Goal: Task Accomplishment & Management: Manage account settings

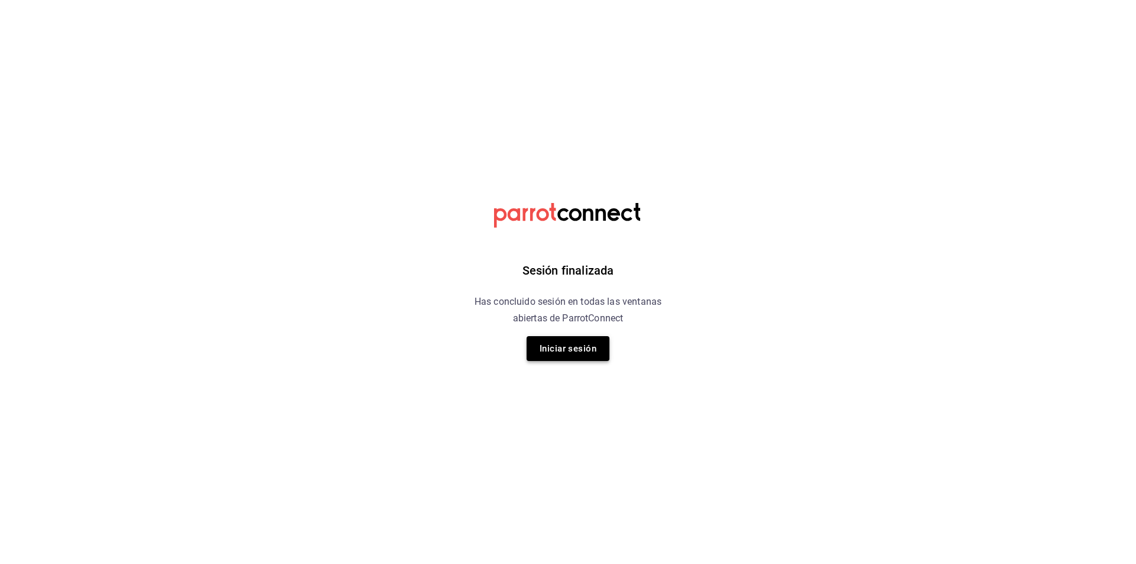
drag, startPoint x: 567, startPoint y: 366, endPoint x: 567, endPoint y: 350, distance: 16.0
click at [567, 355] on div "Sesión finalizada Has concluido sesión en todas las ventanas abiertas de Parrot…" at bounding box center [568, 282] width 299 height 564
click at [567, 350] on button "Iniciar sesión" at bounding box center [568, 348] width 83 height 25
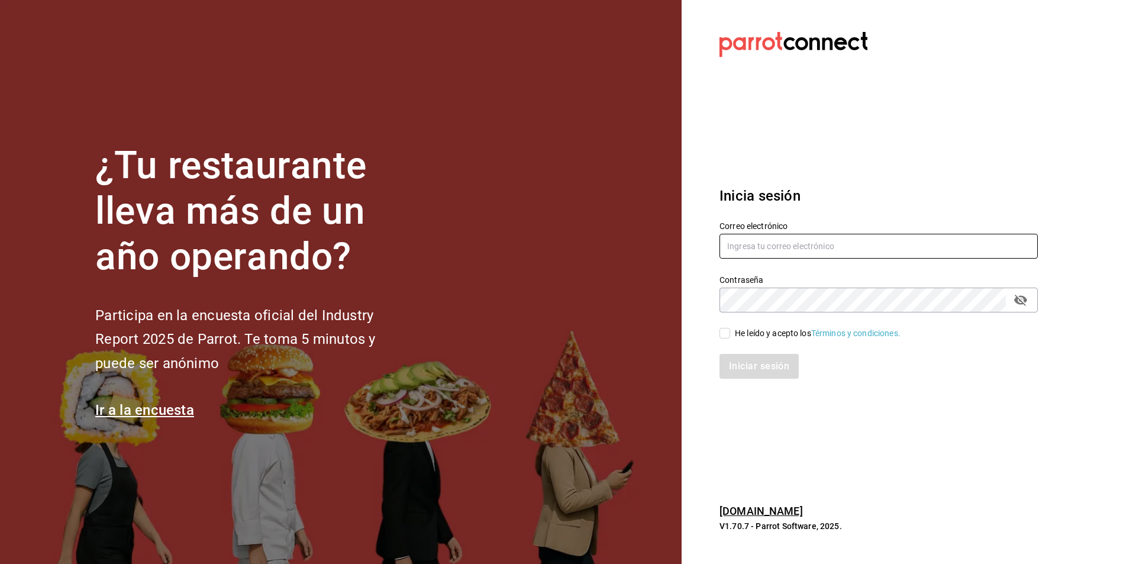
type input "[EMAIL_ADDRESS][DOMAIN_NAME]"
click at [752, 331] on div "He leído y acepto los Términos y condiciones." at bounding box center [818, 333] width 166 height 12
click at [730, 331] on input "He leído y acepto los Términos y condiciones." at bounding box center [724, 333] width 11 height 11
checkbox input "true"
click at [765, 354] on button "Iniciar sesión" at bounding box center [759, 366] width 80 height 25
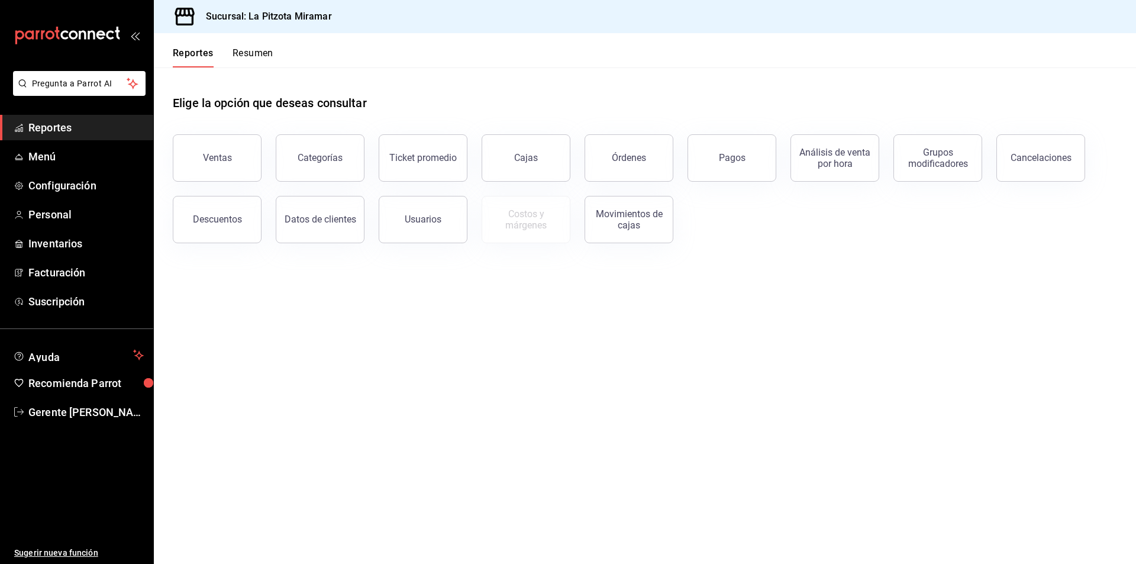
click at [252, 50] on button "Resumen" at bounding box center [252, 57] width 41 height 20
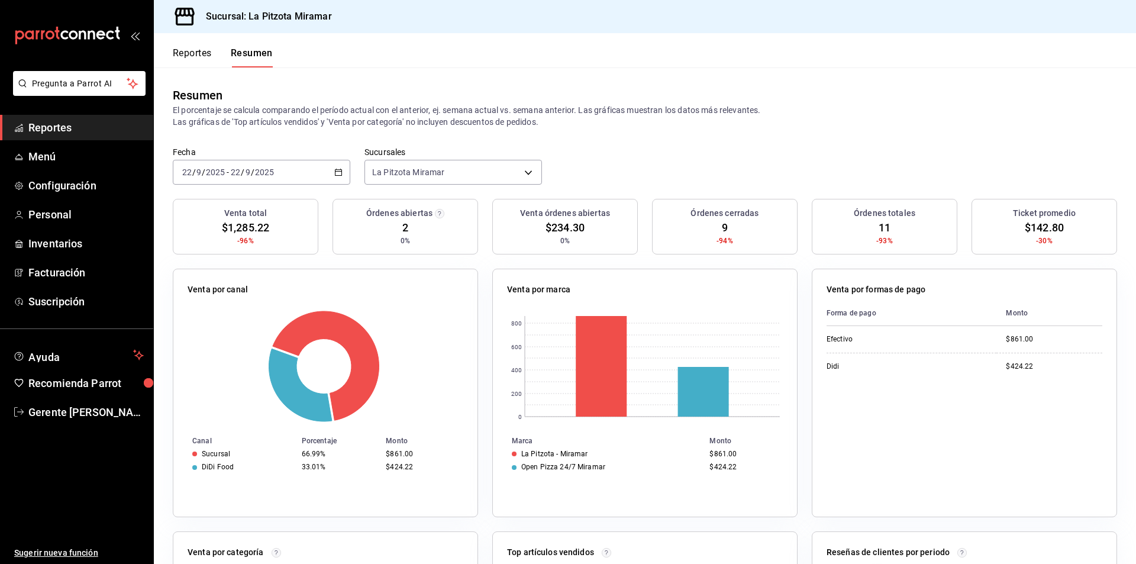
click at [343, 176] on div "[DATE] [DATE] - [DATE] [DATE]" at bounding box center [261, 172] width 177 height 25
click at [250, 348] on li "Rango de fechas" at bounding box center [228, 341] width 111 height 27
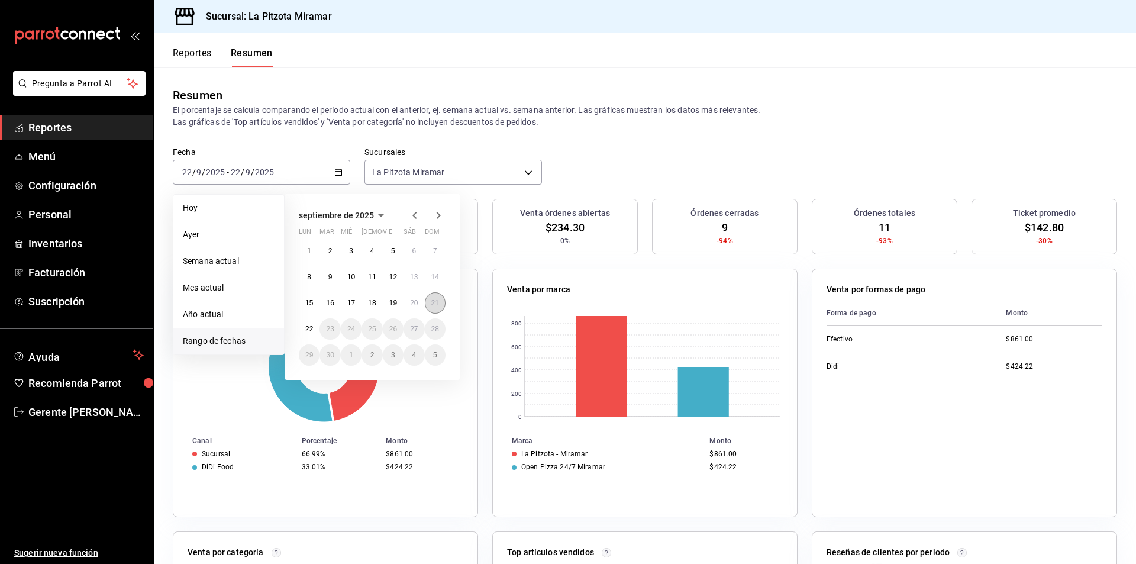
click at [437, 301] on abbr "21" at bounding box center [435, 303] width 8 height 8
